Goal: Transaction & Acquisition: Purchase product/service

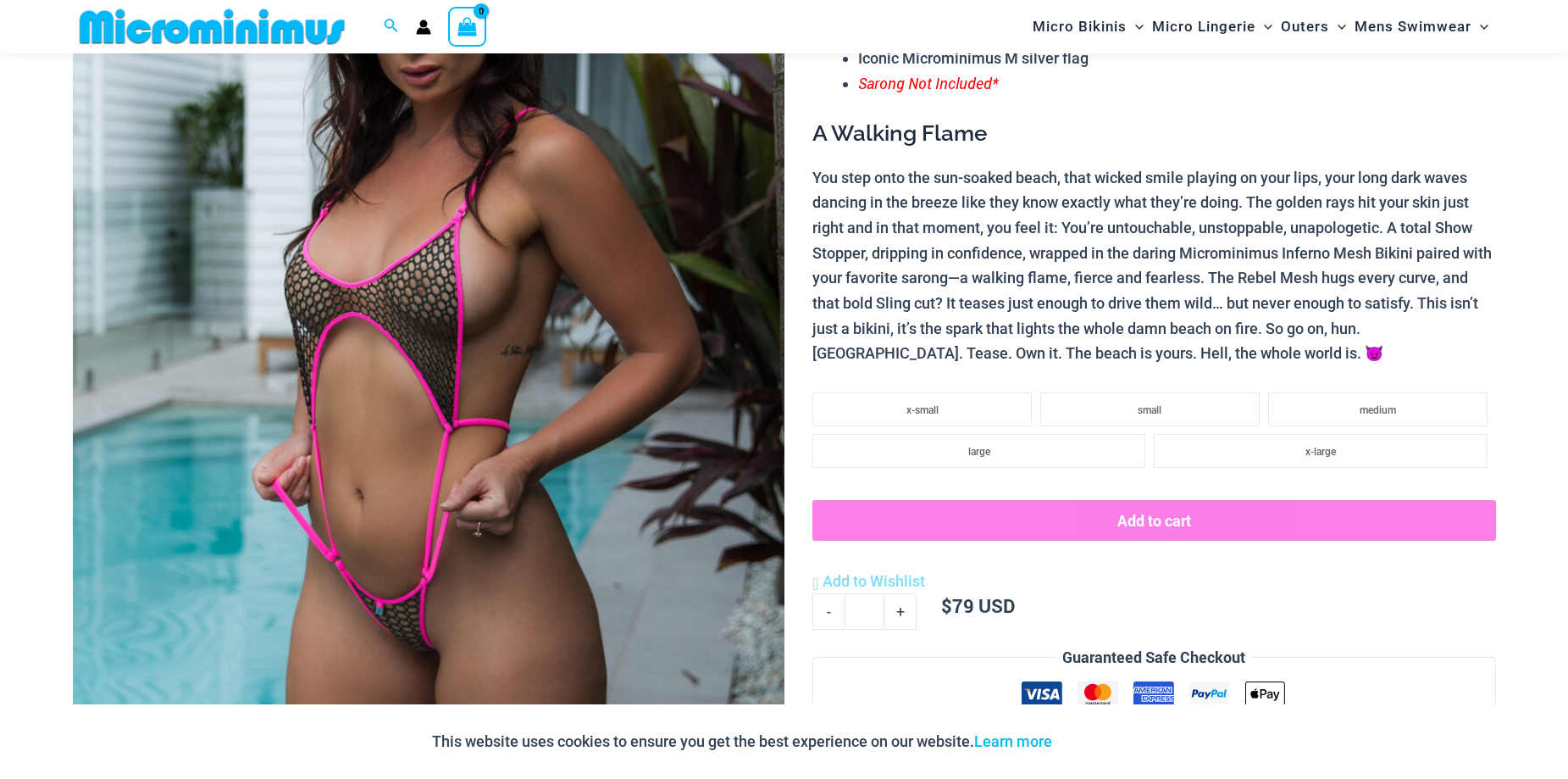
scroll to position [239, 0]
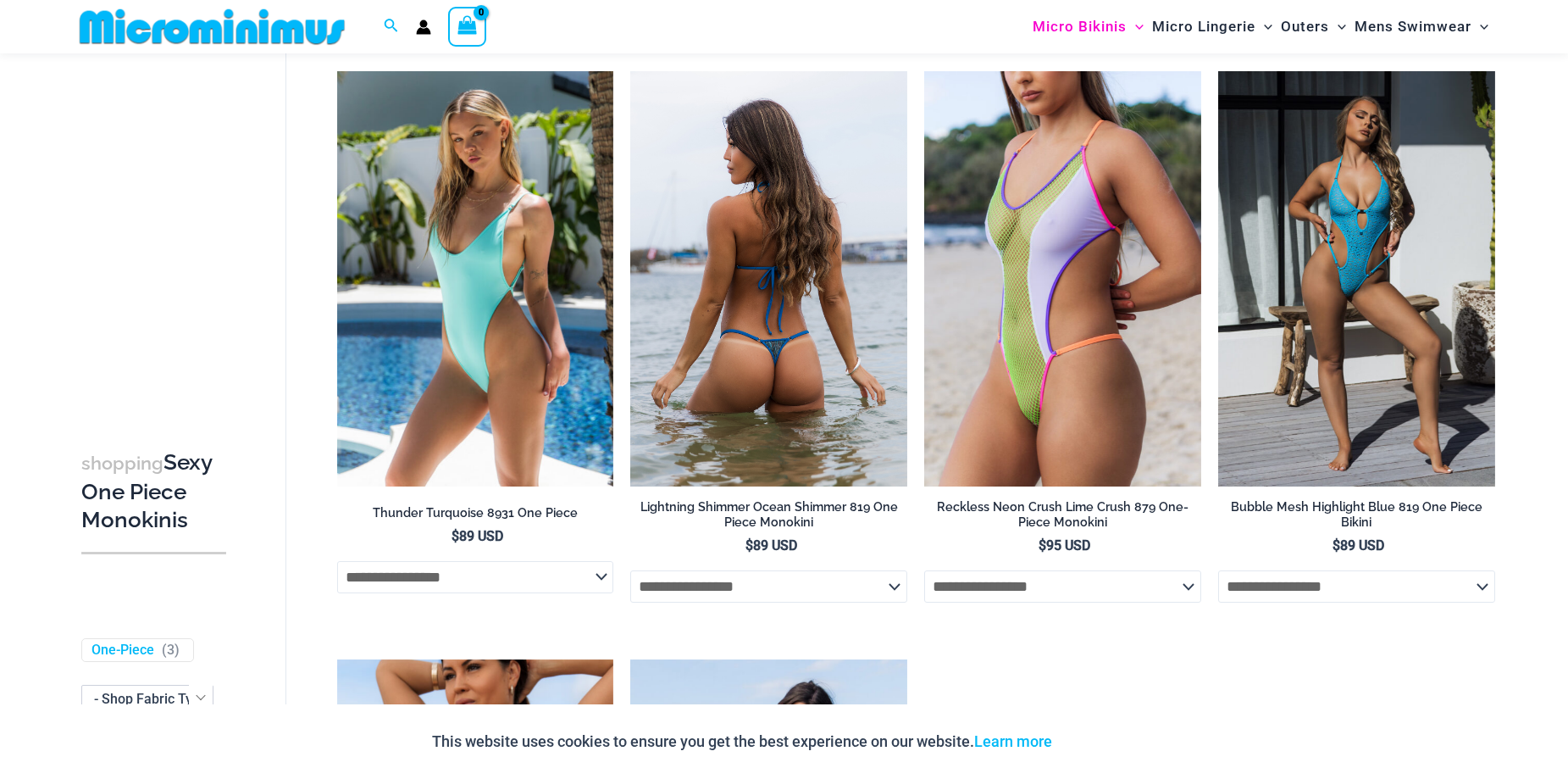
scroll to position [2712, 0]
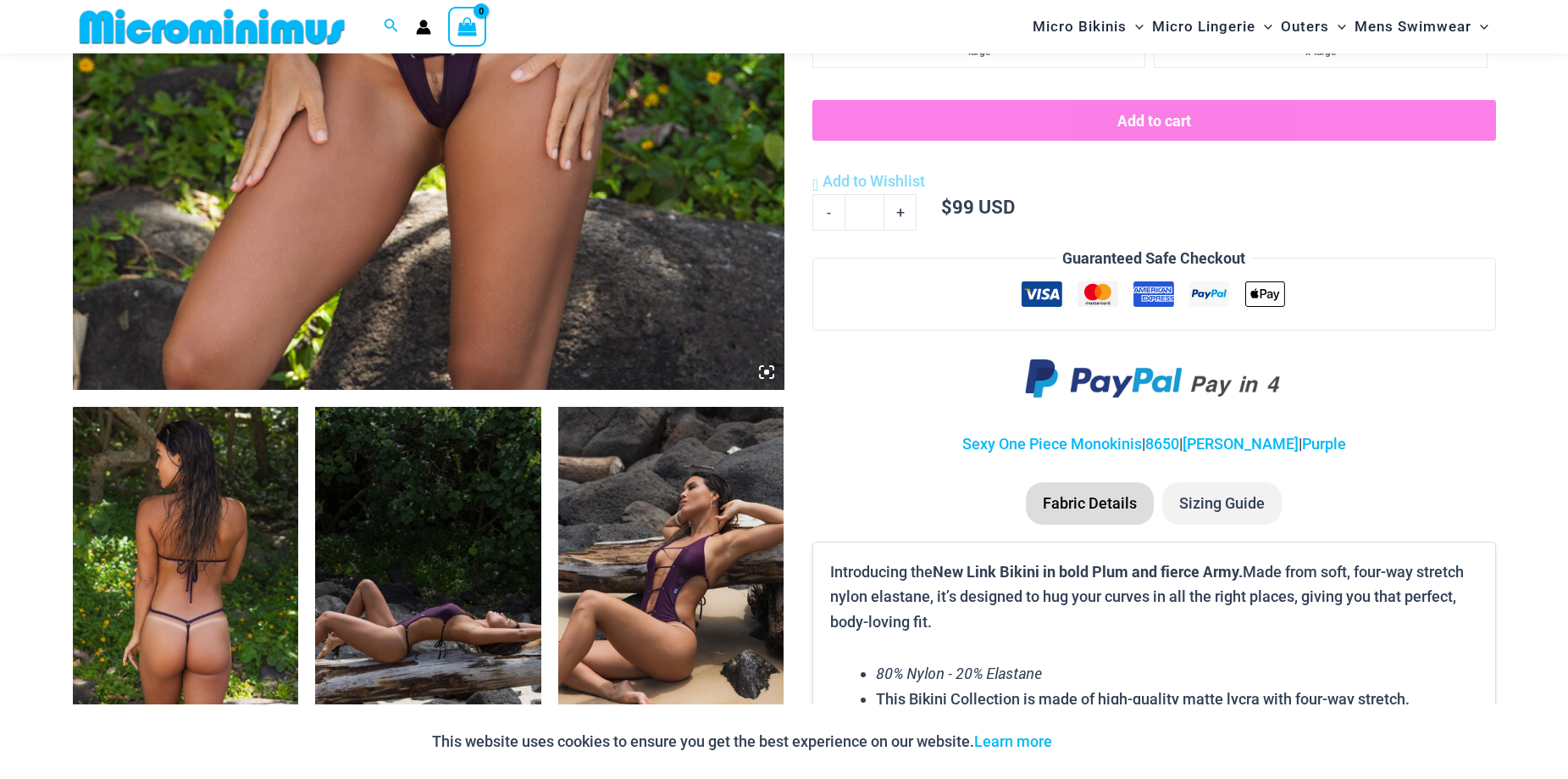
scroll to position [1087, 0]
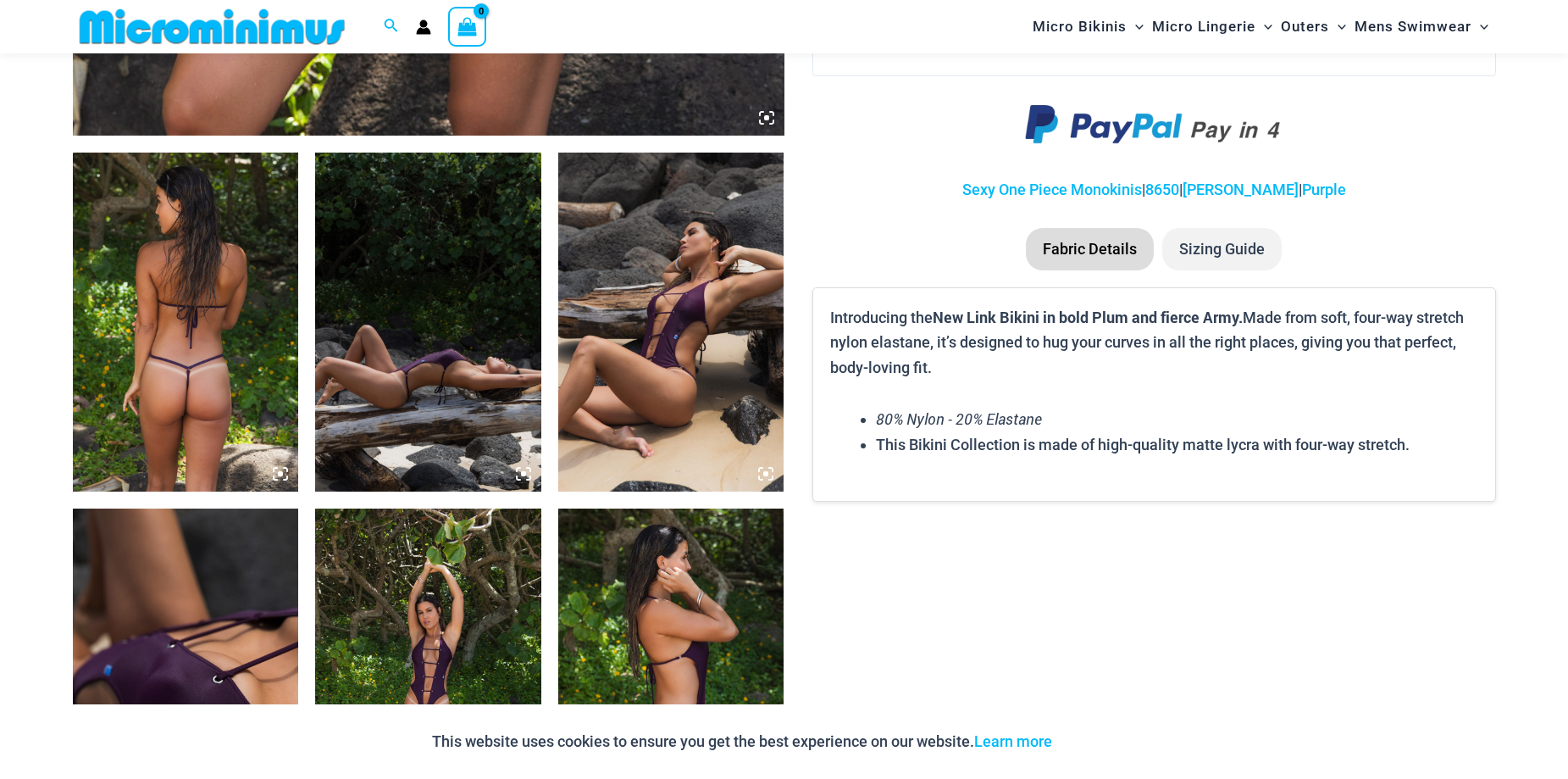
click at [159, 309] on img at bounding box center [186, 322] width 226 height 339
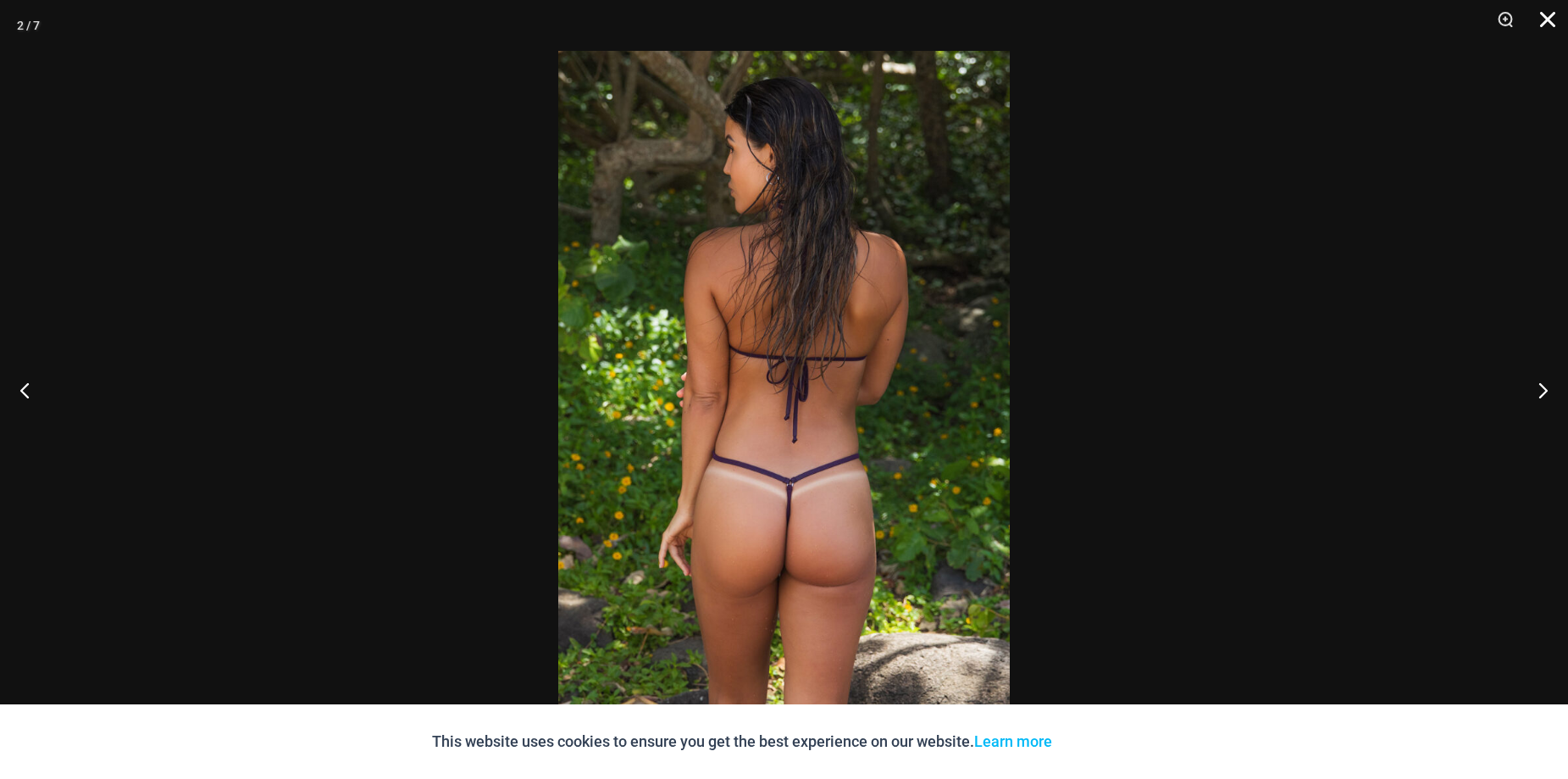
click at [1550, 14] on button "Close" at bounding box center [1541, 26] width 42 height 51
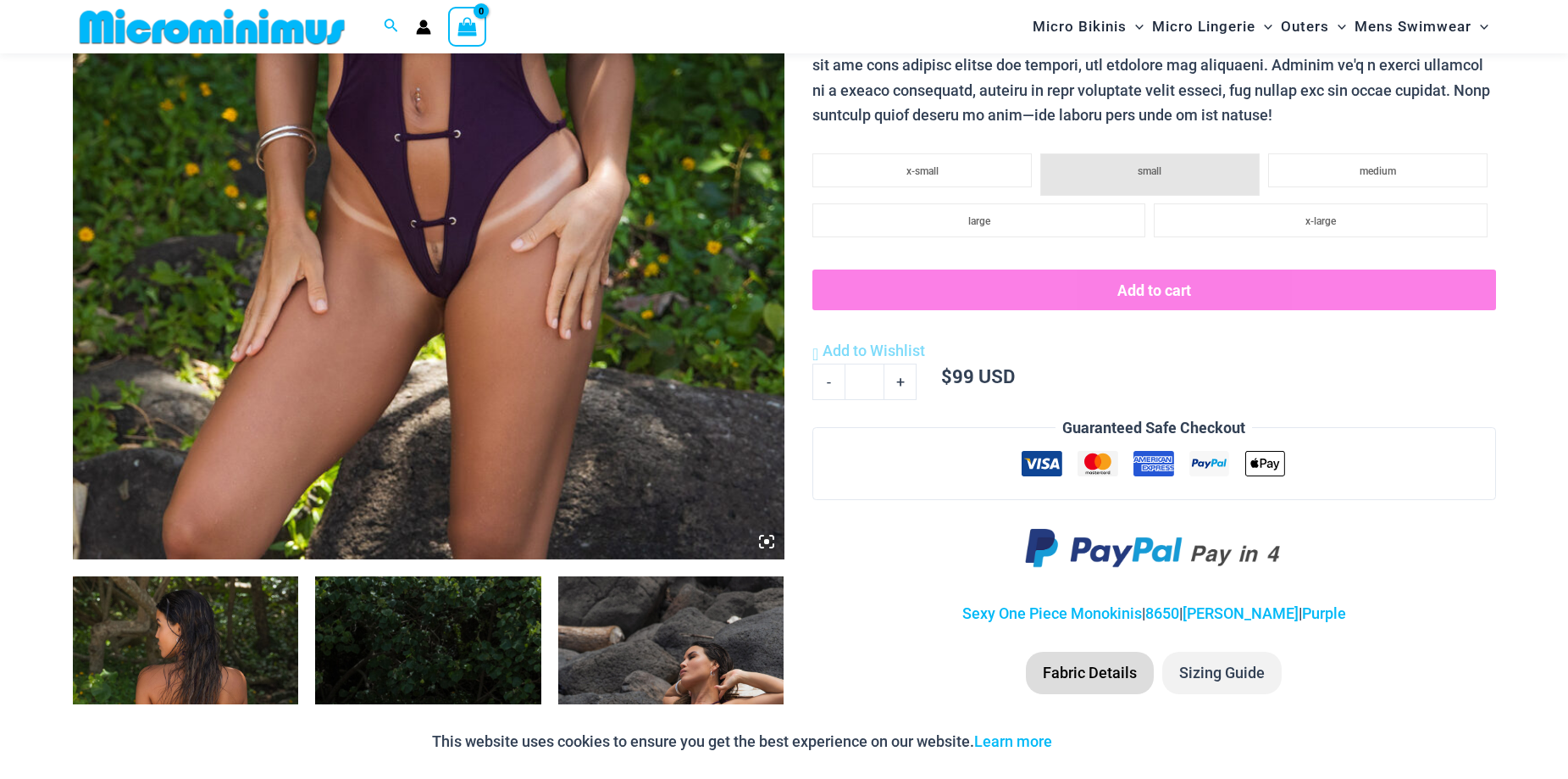
scroll to position [239, 0]
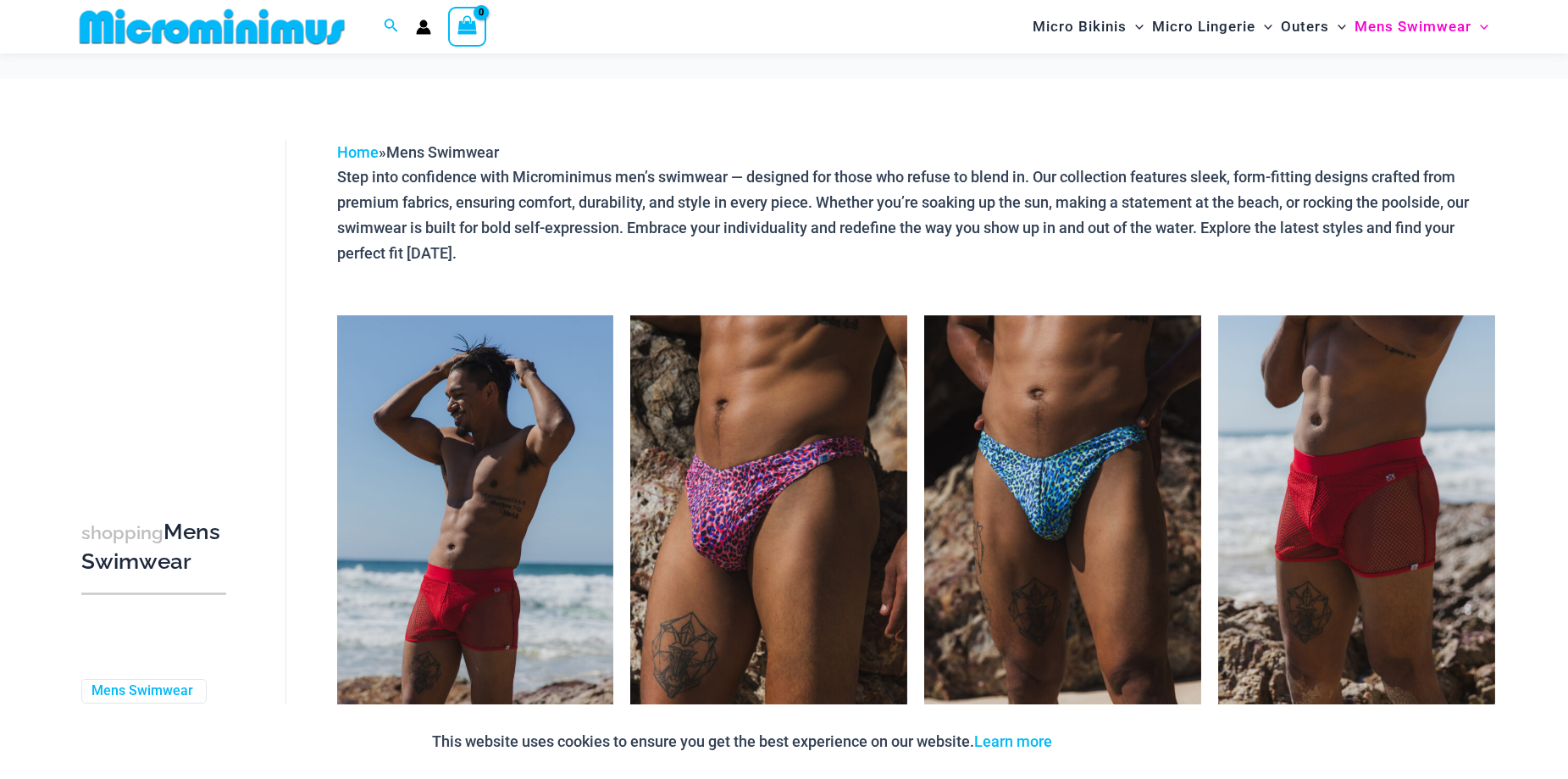
scroll to position [3479, 0]
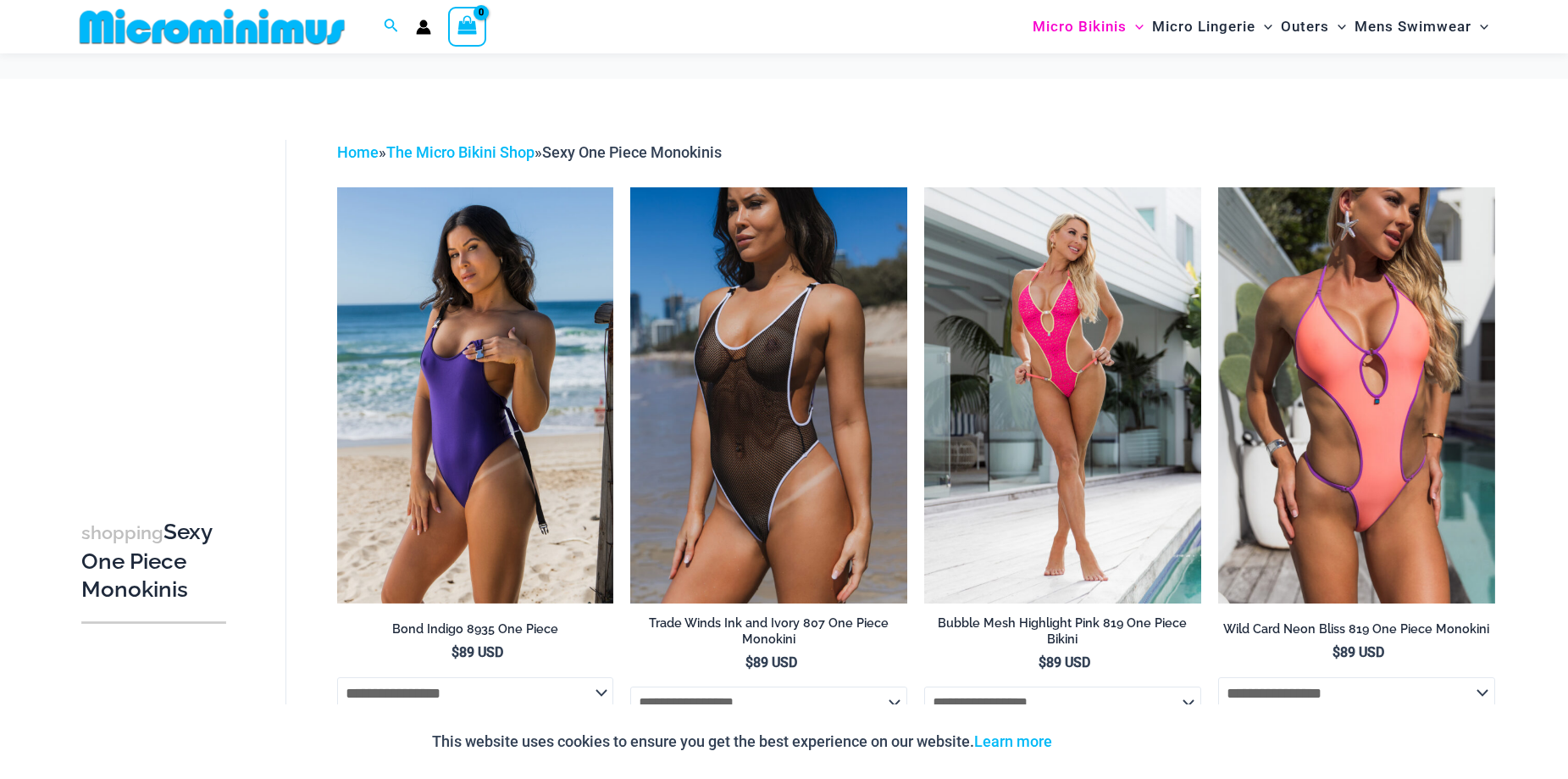
scroll to position [2712, 0]
